Goal: Information Seeking & Learning: Learn about a topic

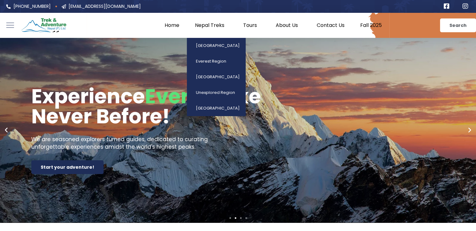
click at [209, 28] on link "Nepal Treks" at bounding box center [211, 25] width 48 height 6
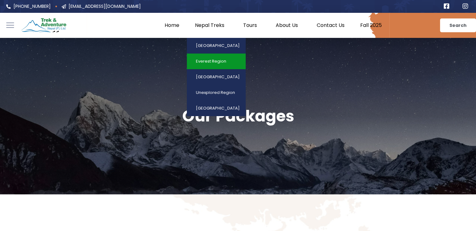
click at [219, 62] on link "Everest Region" at bounding box center [216, 62] width 59 height 16
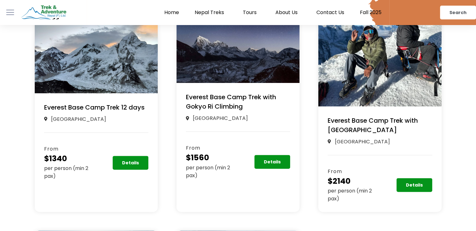
scroll to position [171, 0]
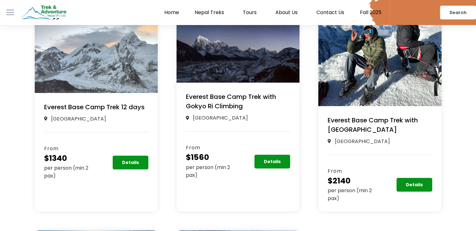
click at [105, 46] on img at bounding box center [96, 47] width 123 height 92
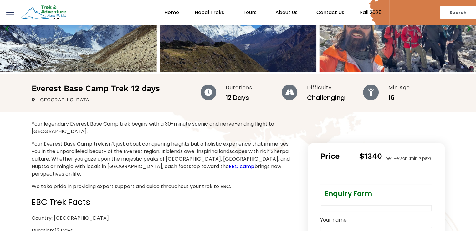
scroll to position [54, 0]
